Goal: Task Accomplishment & Management: Use online tool/utility

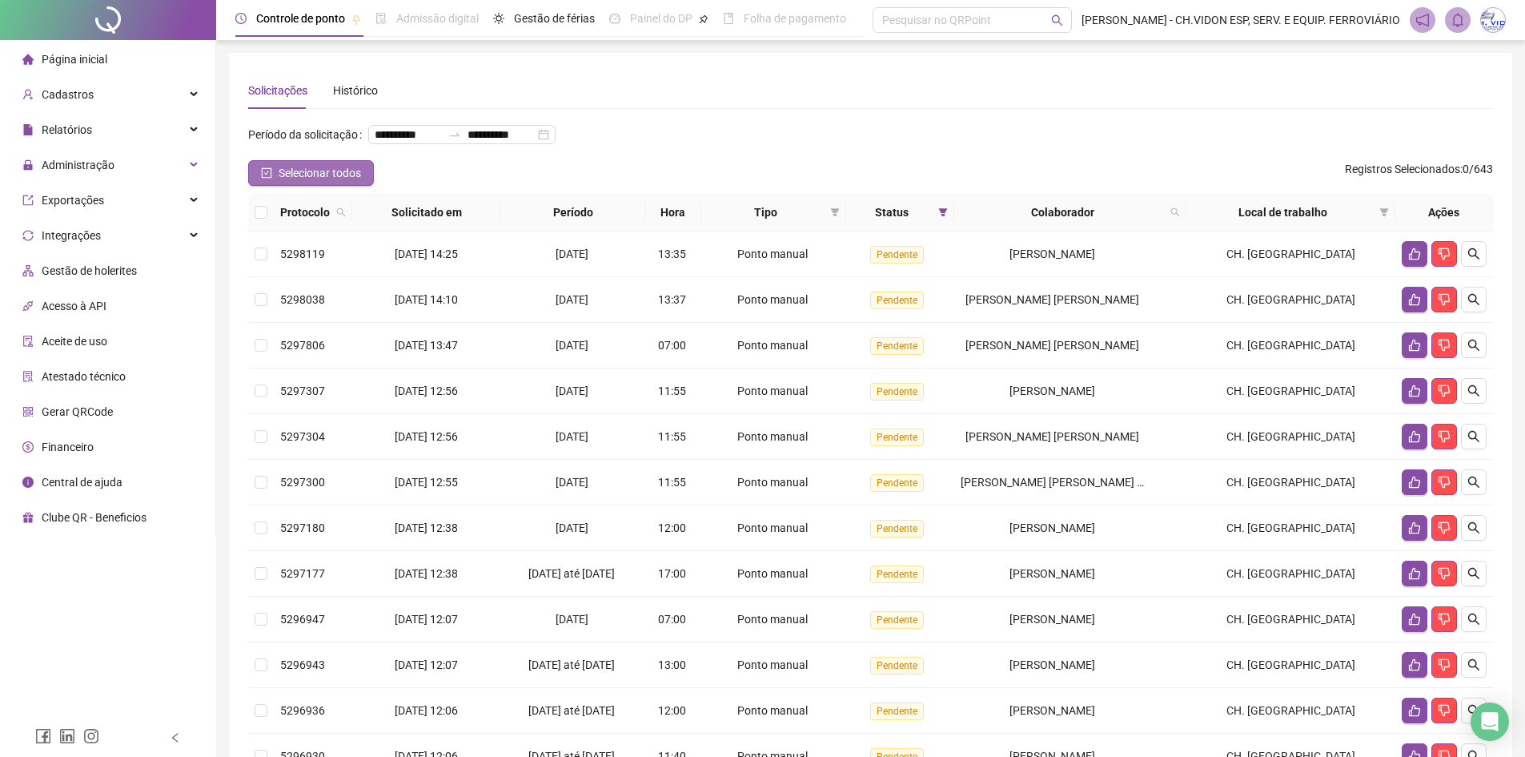
click at [291, 182] on span "Selecionar todos" at bounding box center [320, 173] width 82 height 18
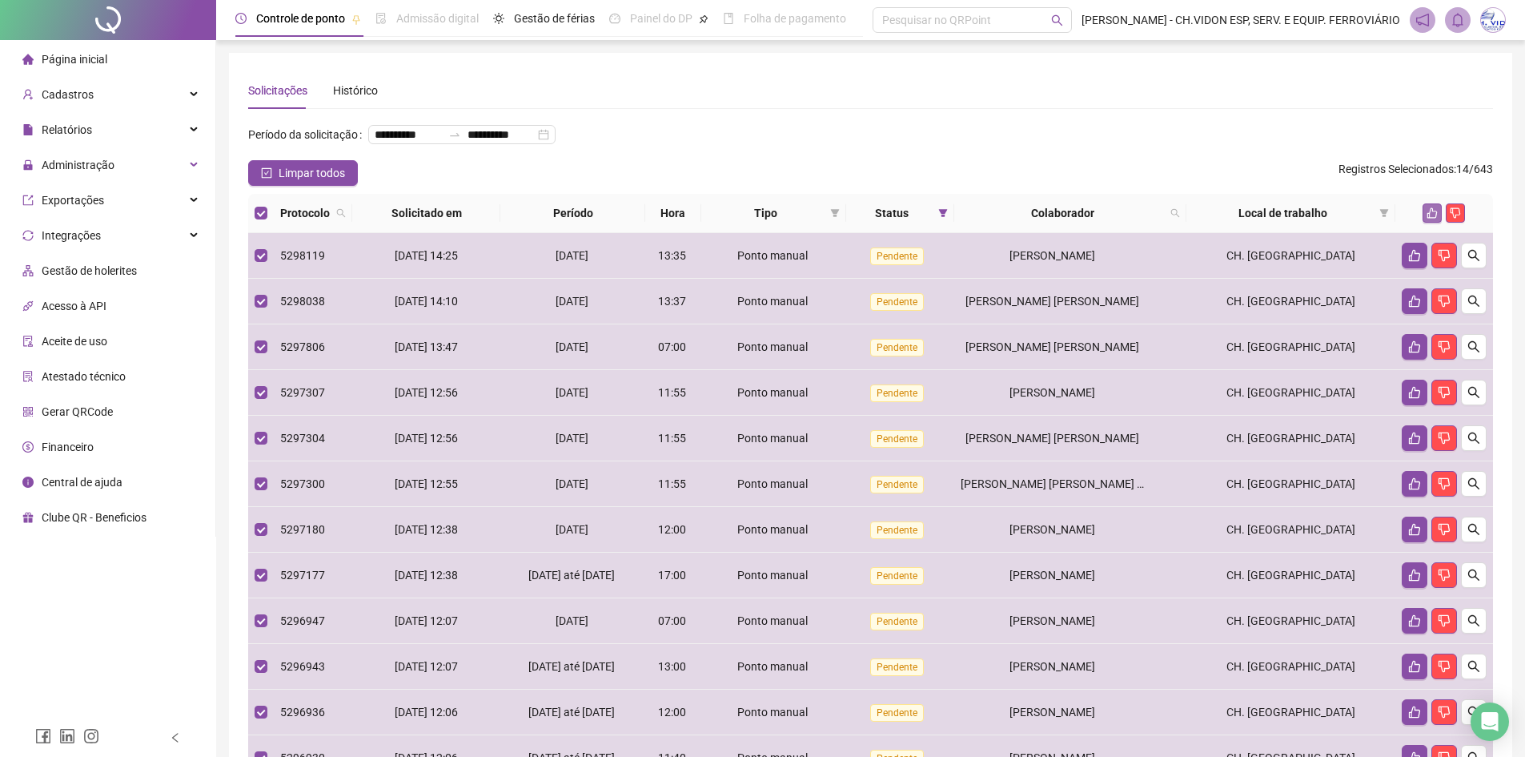
click at [1436, 219] on icon "like" at bounding box center [1432, 212] width 11 height 11
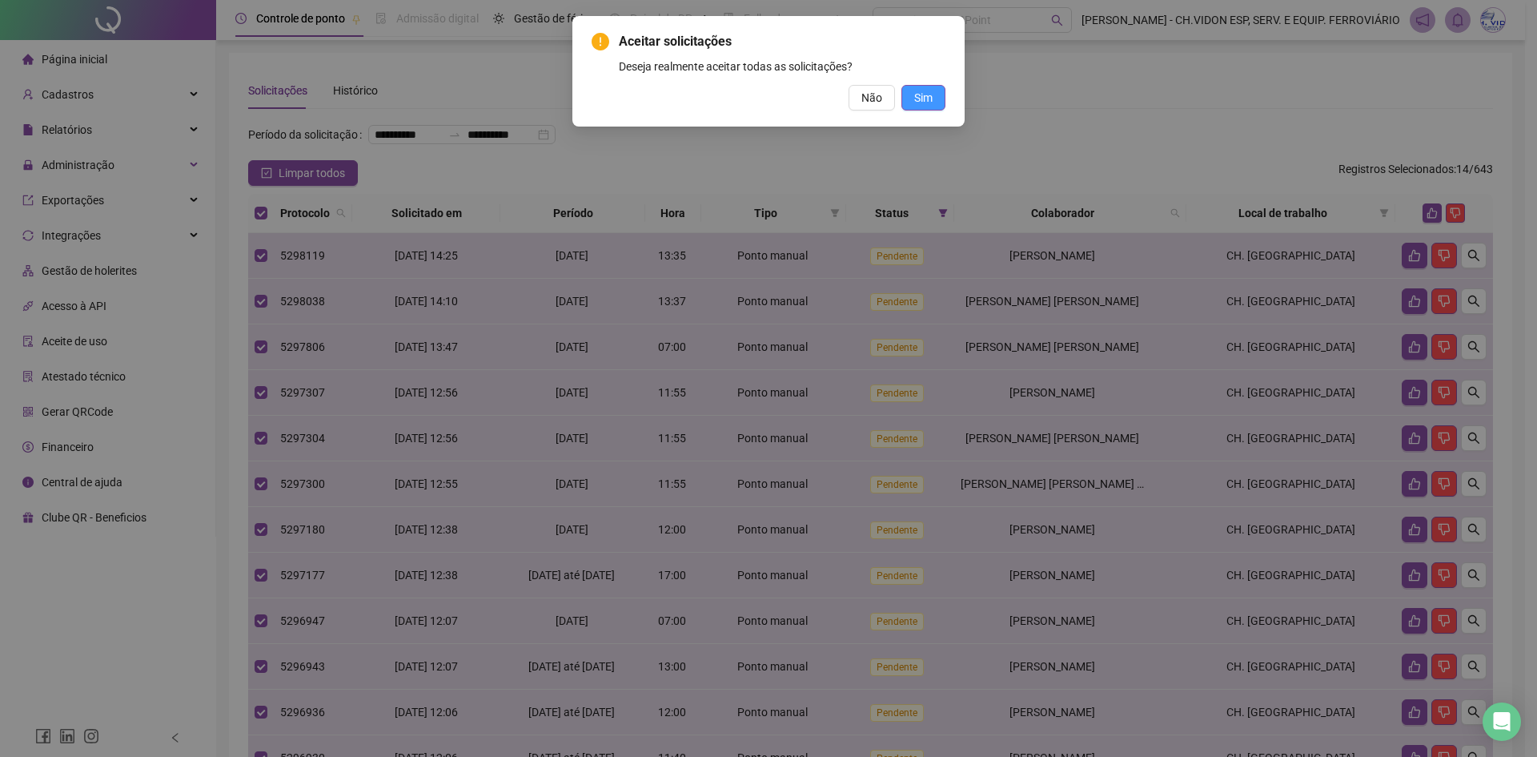
click at [923, 102] on span "Sim" at bounding box center [923, 98] width 18 height 18
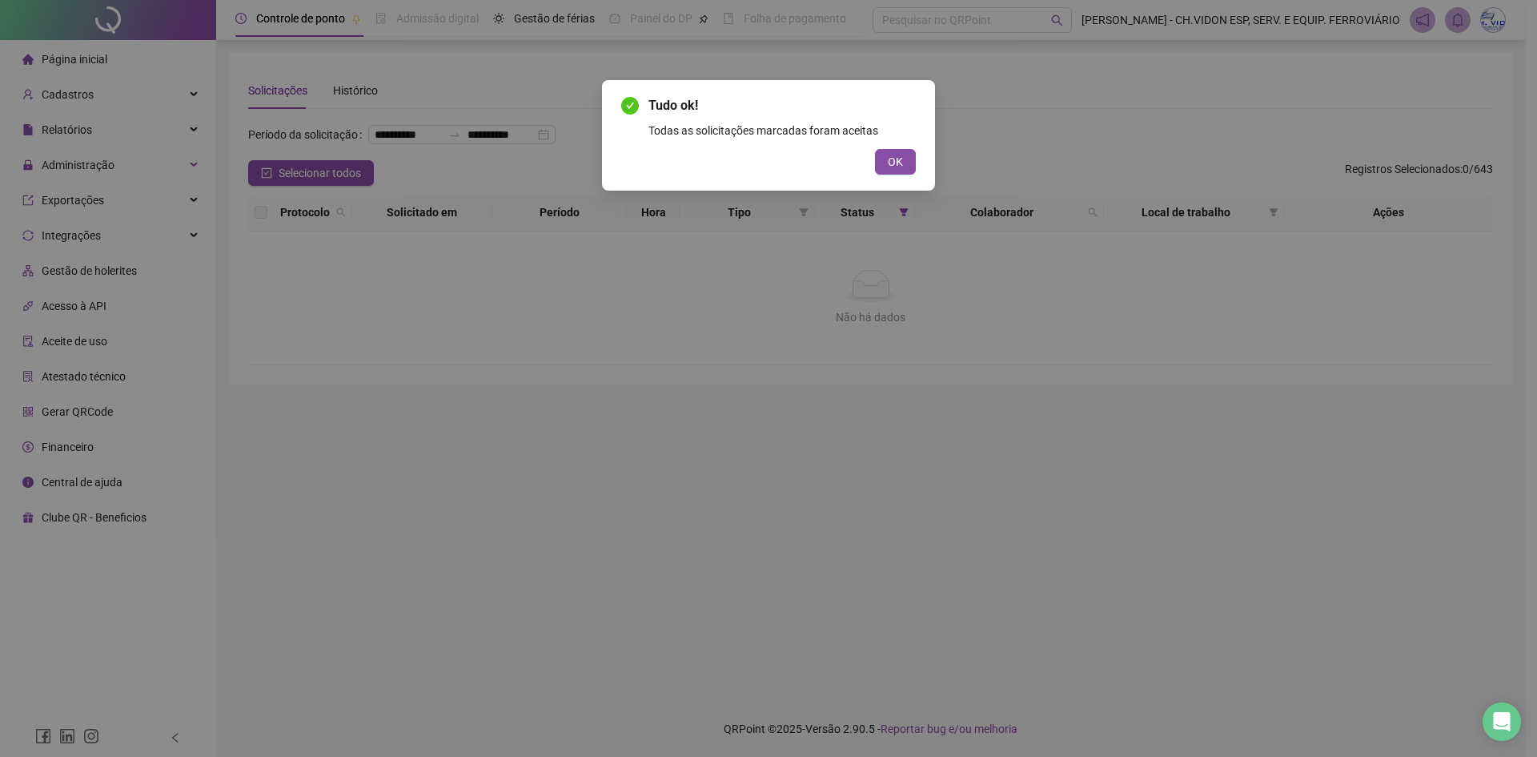
drag, startPoint x: 896, startPoint y: 167, endPoint x: 872, endPoint y: 166, distance: 24.0
click at [896, 167] on span "OK" at bounding box center [895, 162] width 15 height 18
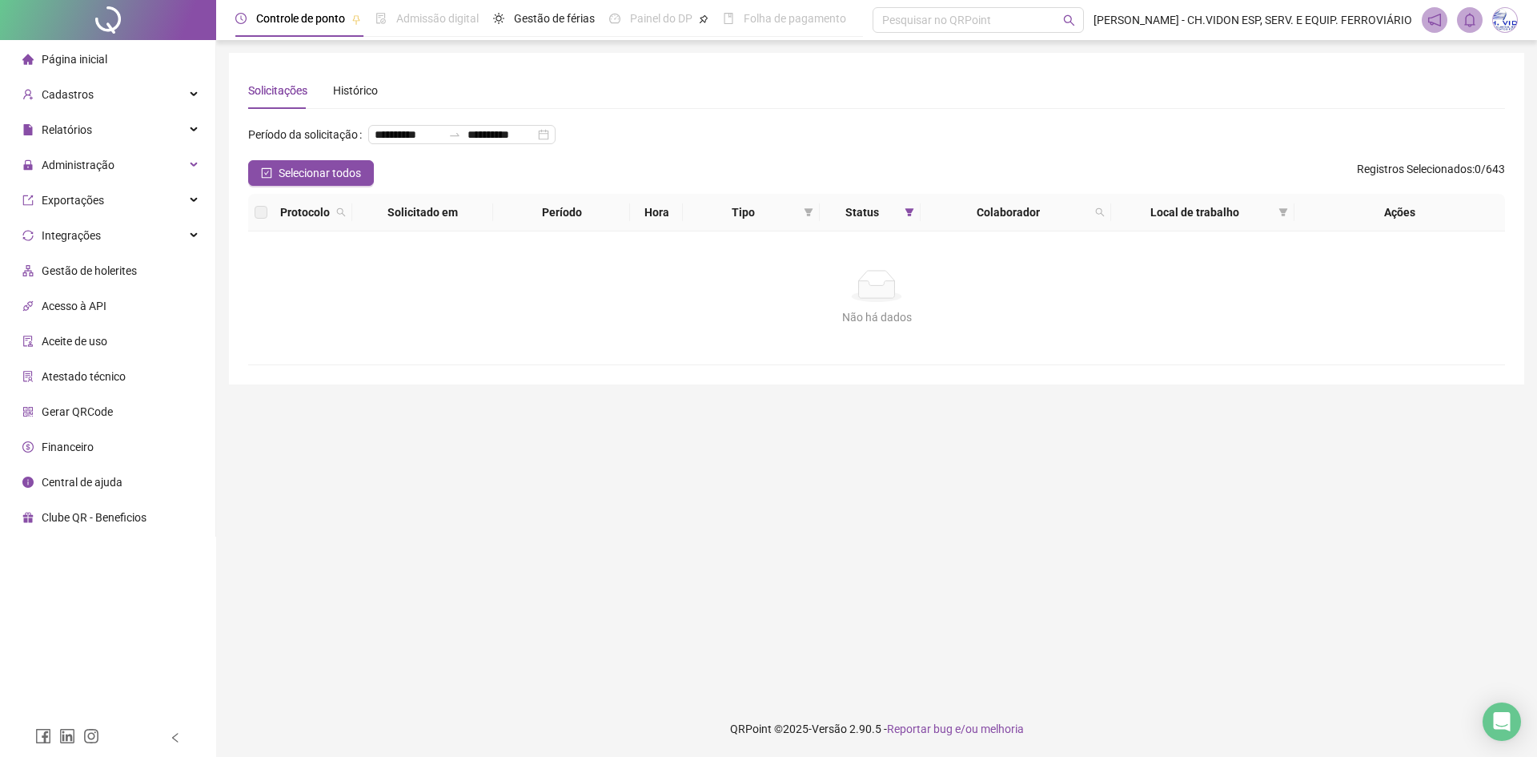
click at [106, 32] on div at bounding box center [108, 20] width 216 height 40
